Goal: Task Accomplishment & Management: Use online tool/utility

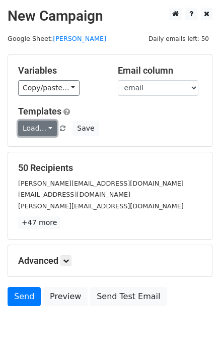
click at [30, 135] on link "Load..." at bounding box center [37, 129] width 39 height 16
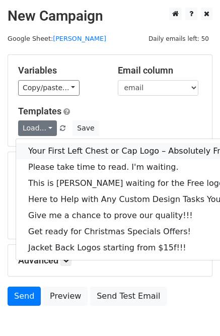
click at [39, 151] on link "Your First Left Chest or Cap Logo – Absolutely Free" at bounding box center [136, 151] width 240 height 16
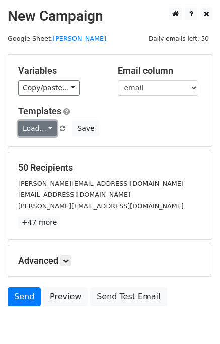
drag, startPoint x: 28, startPoint y: 136, endPoint x: 43, endPoint y: 145, distance: 17.2
click at [29, 136] on link "Load..." at bounding box center [37, 129] width 39 height 16
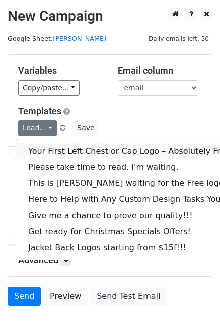
click at [45, 147] on link "Your First Left Chest or Cap Logo – Absolutely Free" at bounding box center [136, 151] width 240 height 16
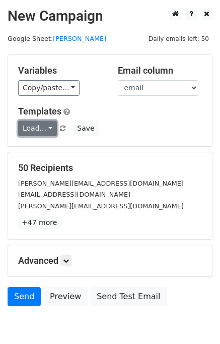
click at [39, 130] on link "Load..." at bounding box center [37, 129] width 39 height 16
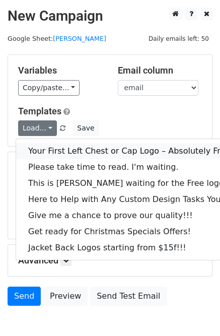
click at [55, 145] on link "Your First Left Chest or Cap Logo – Absolutely Free" at bounding box center [136, 151] width 240 height 16
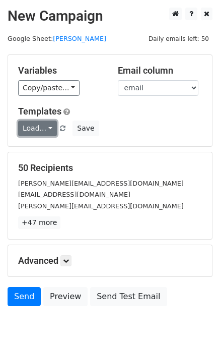
click at [41, 121] on link "Load..." at bounding box center [37, 129] width 39 height 16
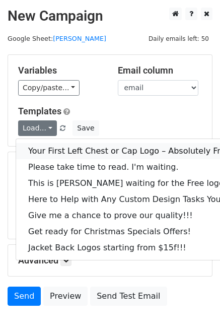
click at [52, 150] on link "Your First Left Chest or Cap Logo – Absolutely Free" at bounding box center [136, 151] width 240 height 16
